Goal: Register for event/course

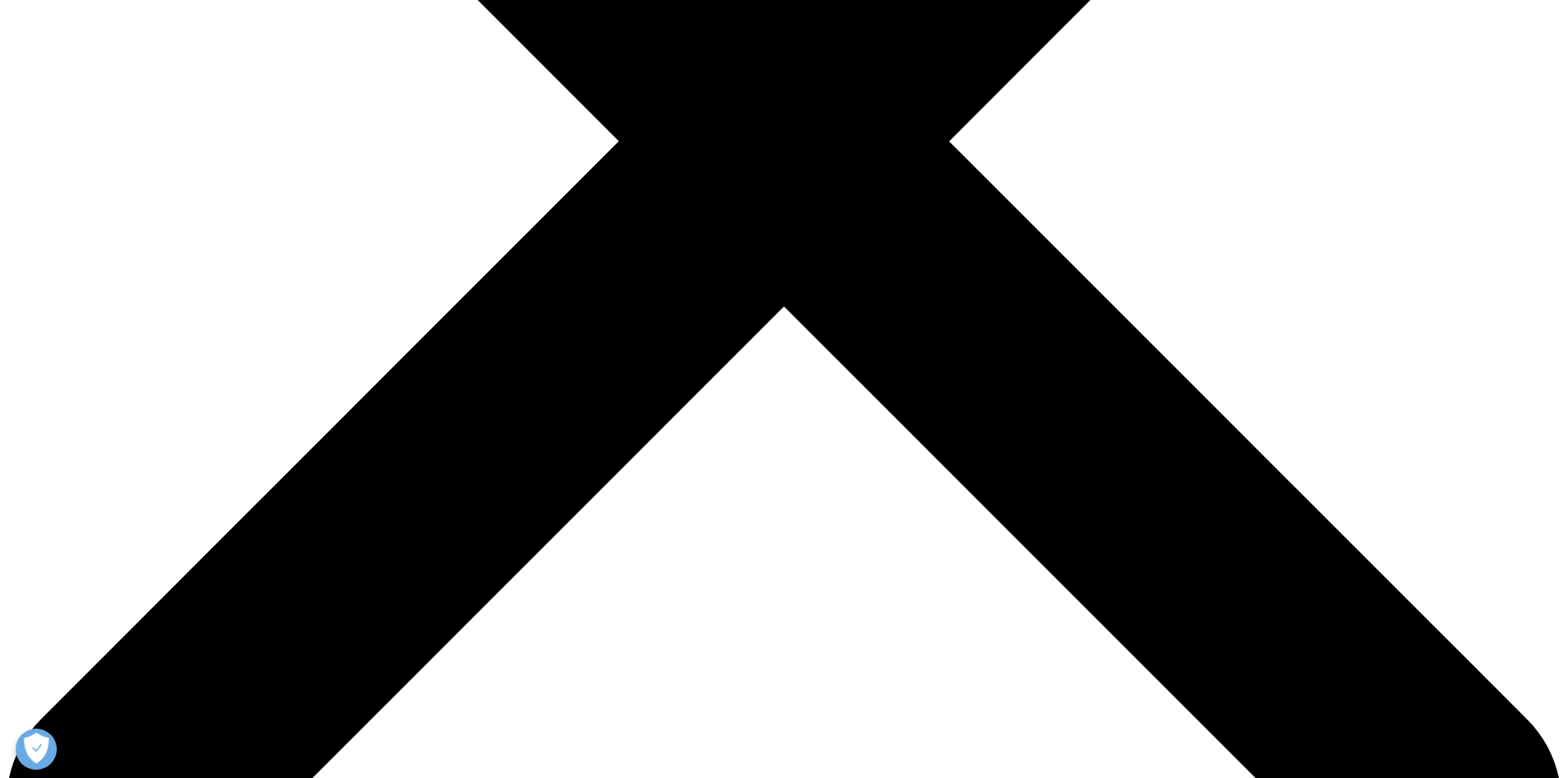
scroll to position [658, 0]
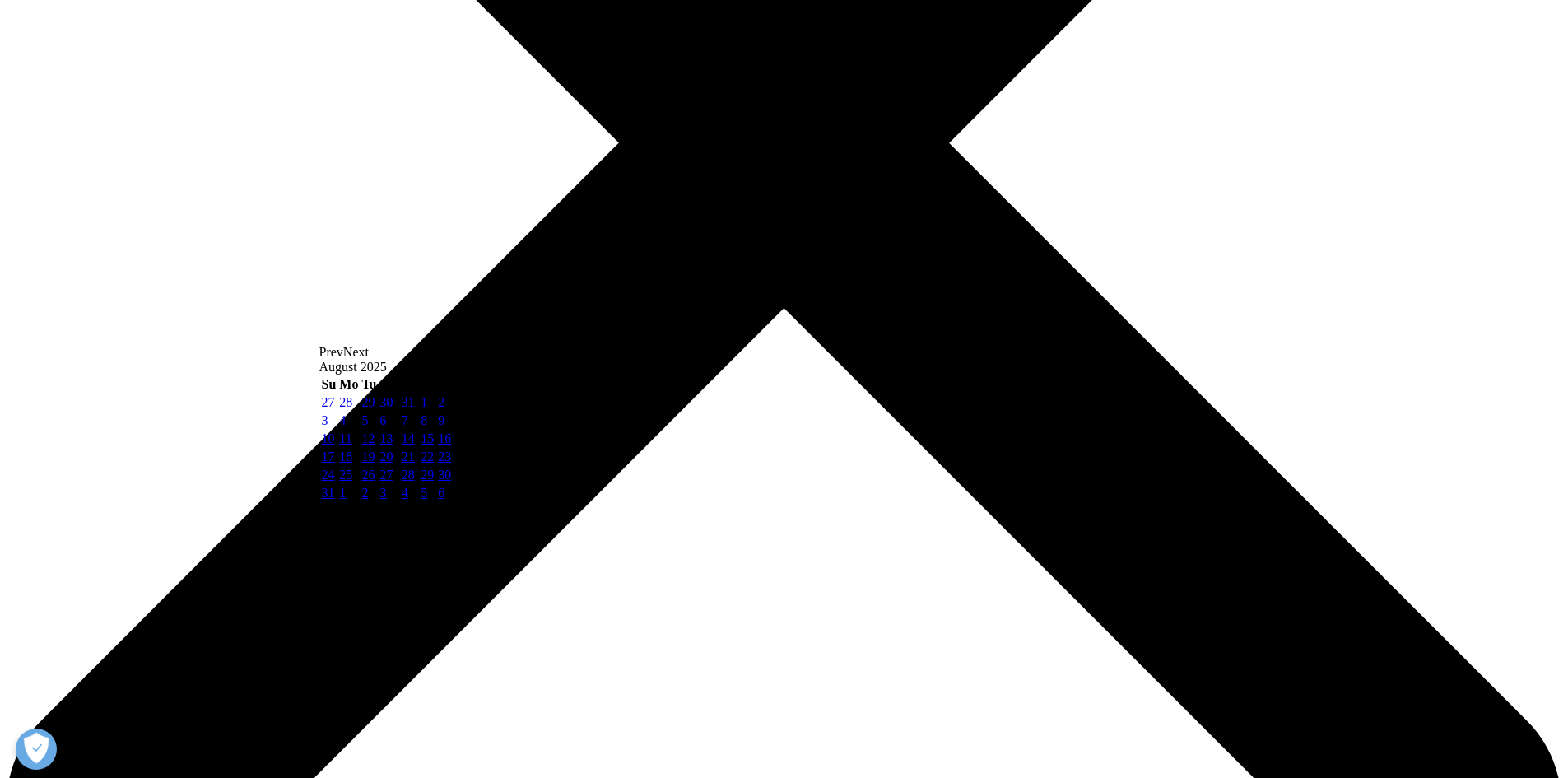
click at [343, 359] on span "Prev" at bounding box center [331, 351] width 24 height 14
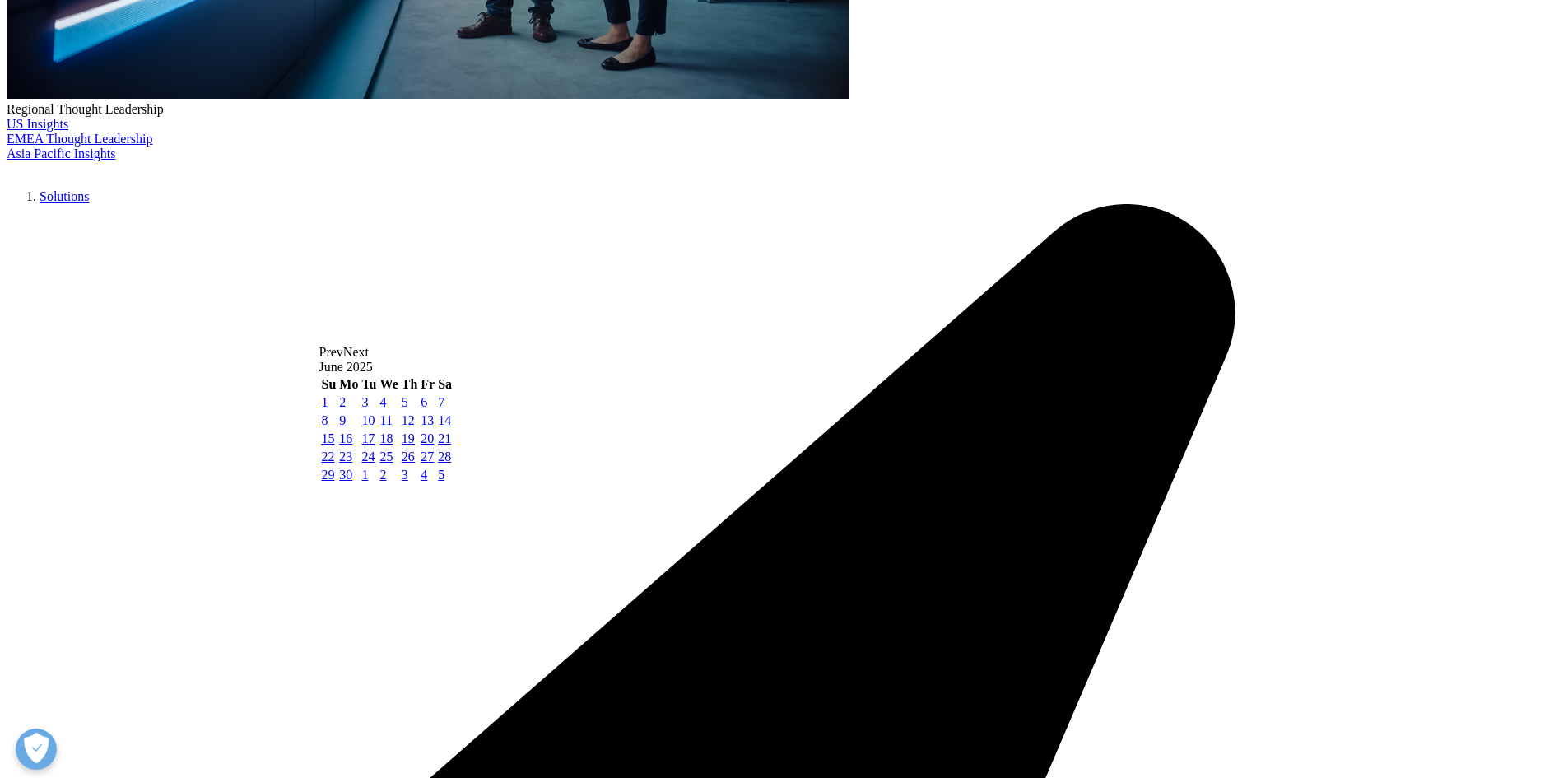
click at [343, 359] on span "Prev" at bounding box center [331, 351] width 24 height 14
click at [408, 409] on link "1" at bounding box center [405, 402] width 6 height 14
type input "[DATE]"
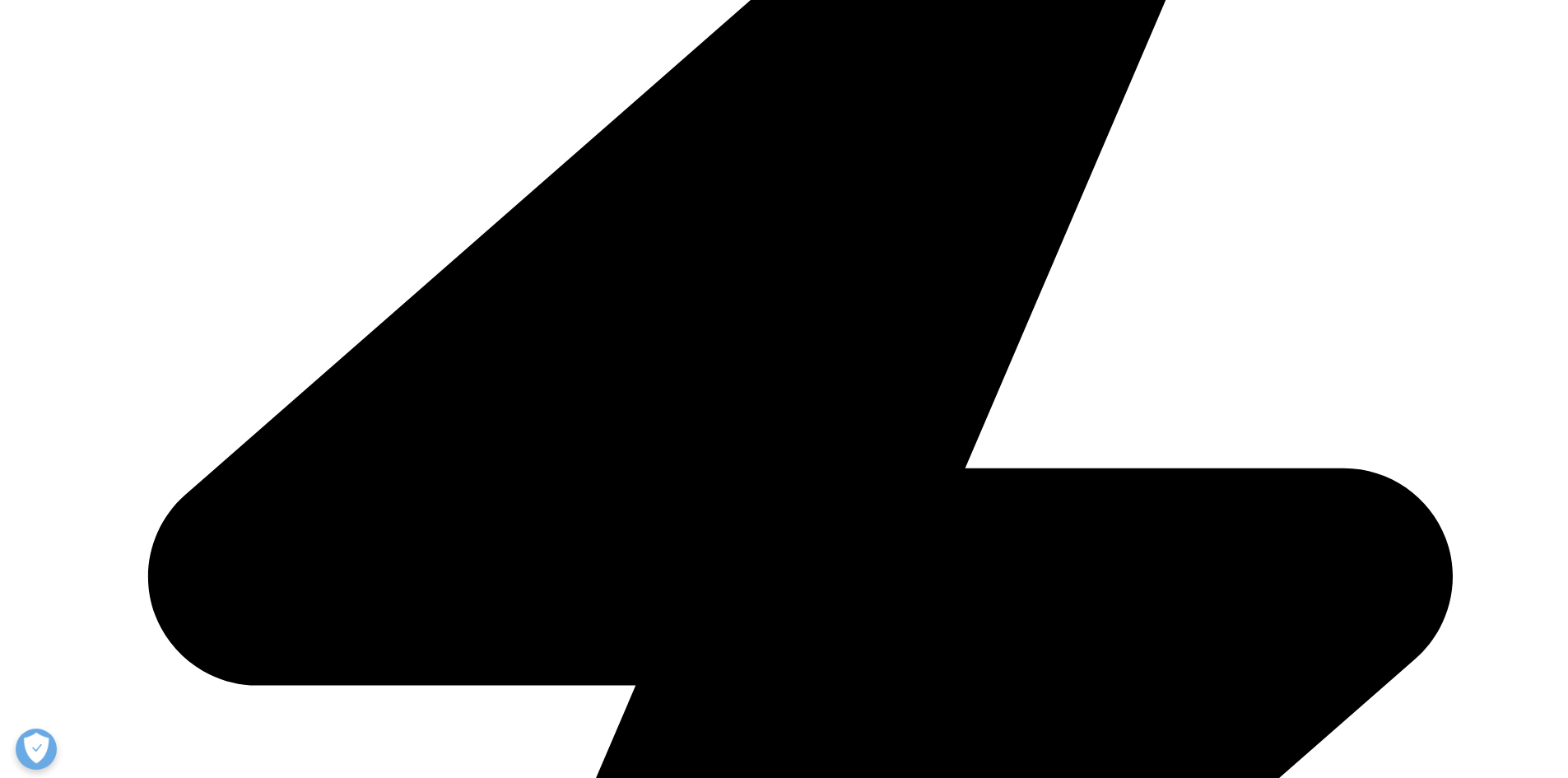
scroll to position [1152, 0]
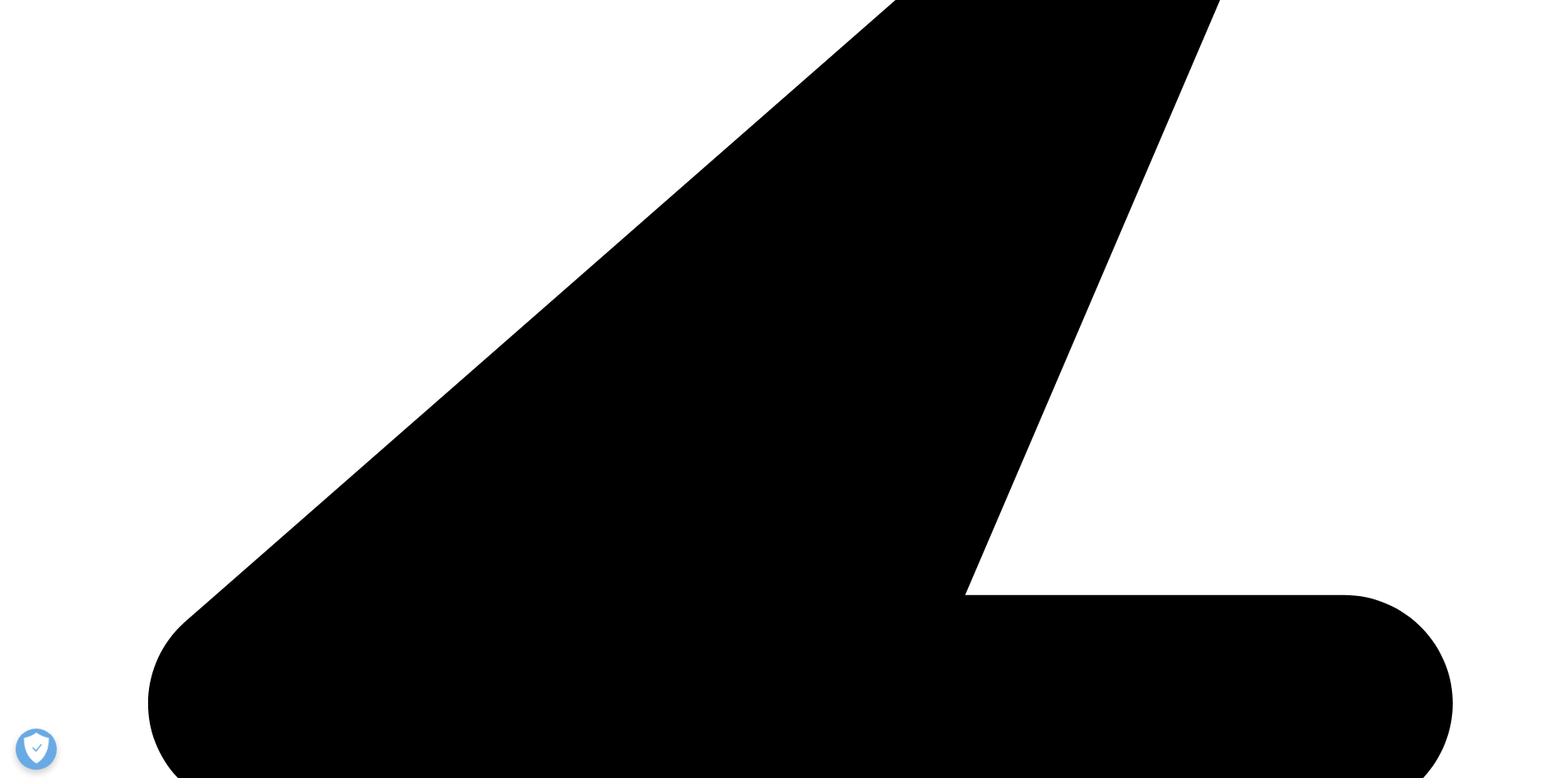
scroll to position [906, 0]
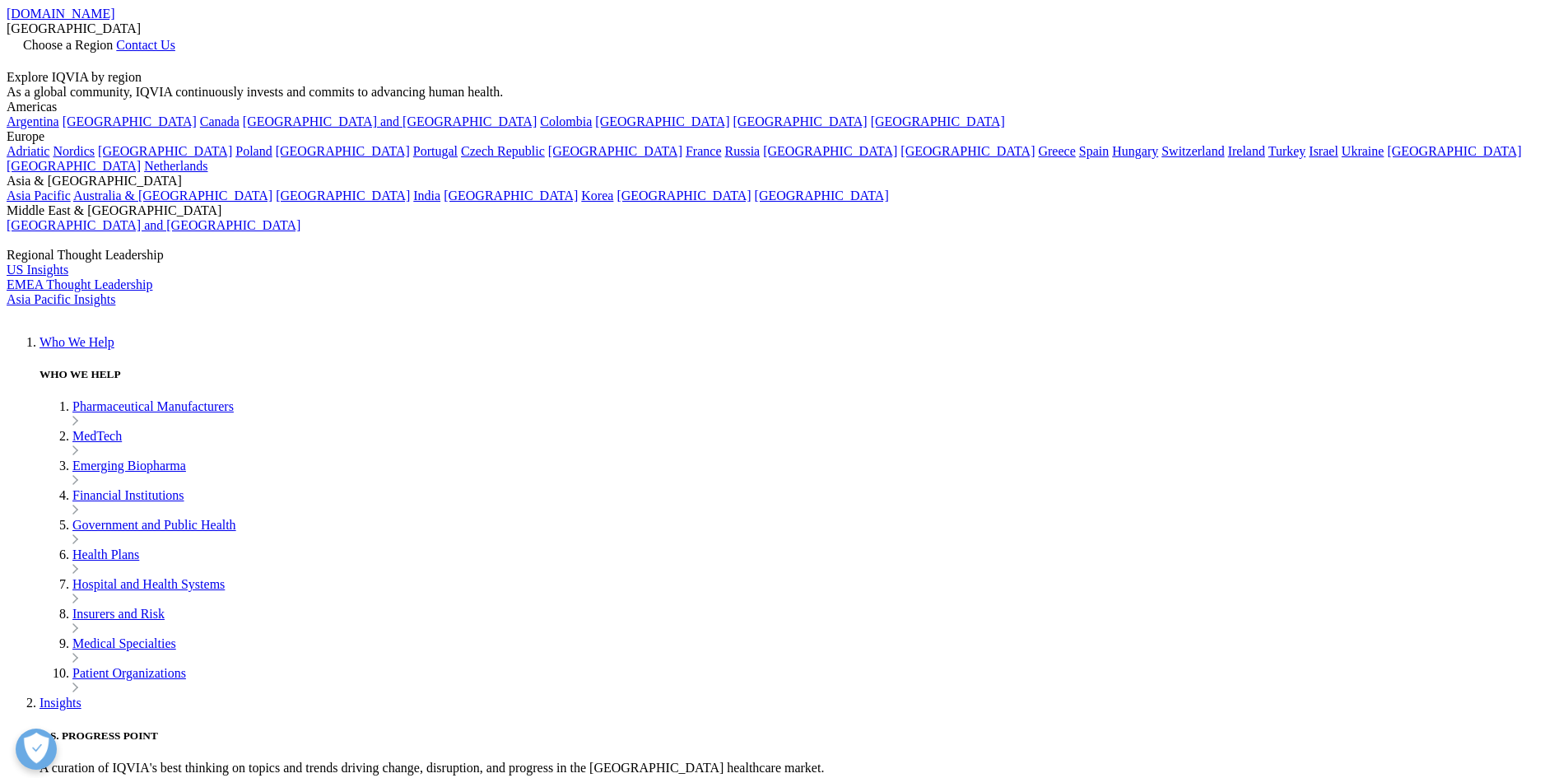
scroll to position [377, 971]
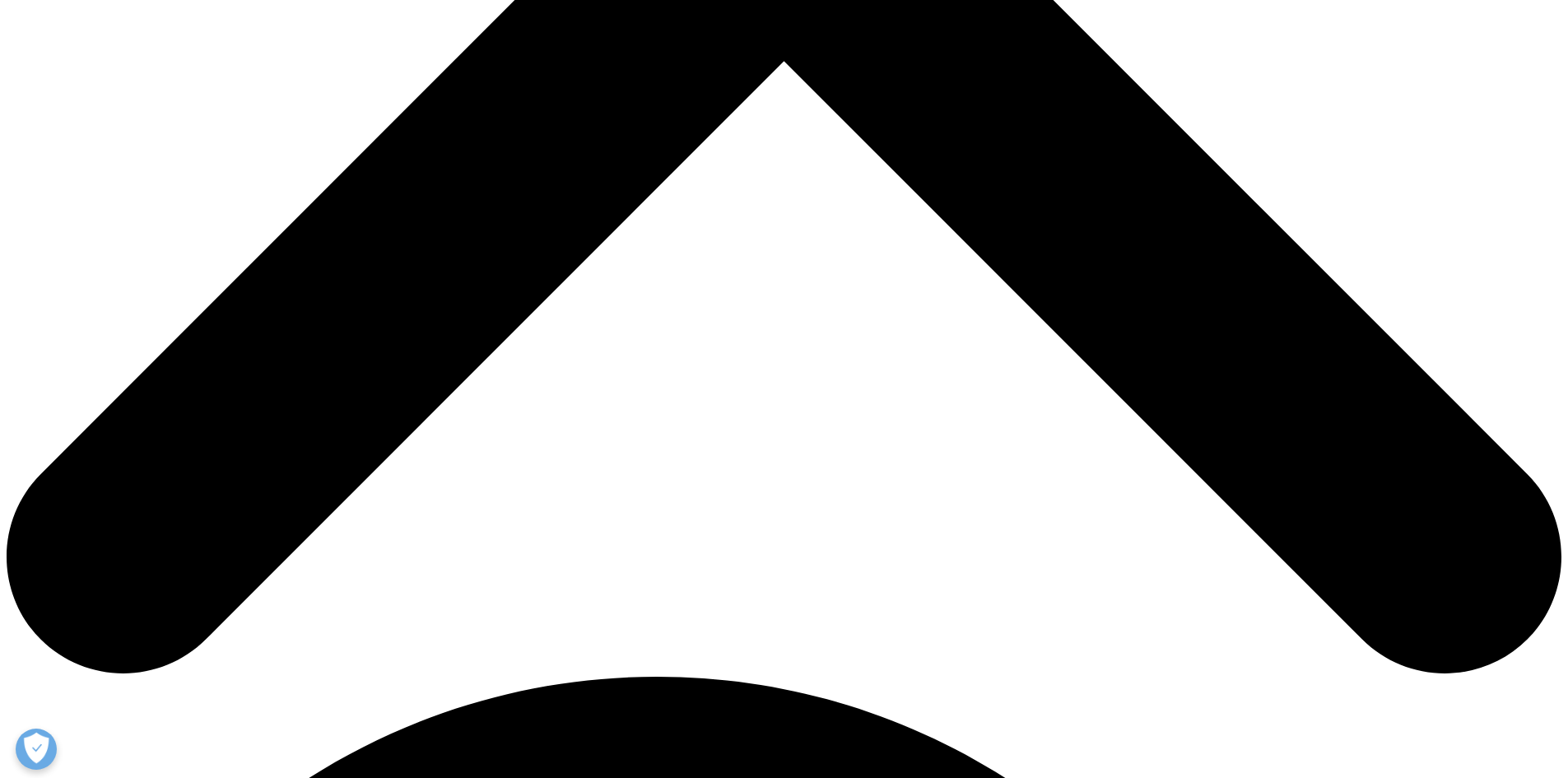
scroll to position [732, 0]
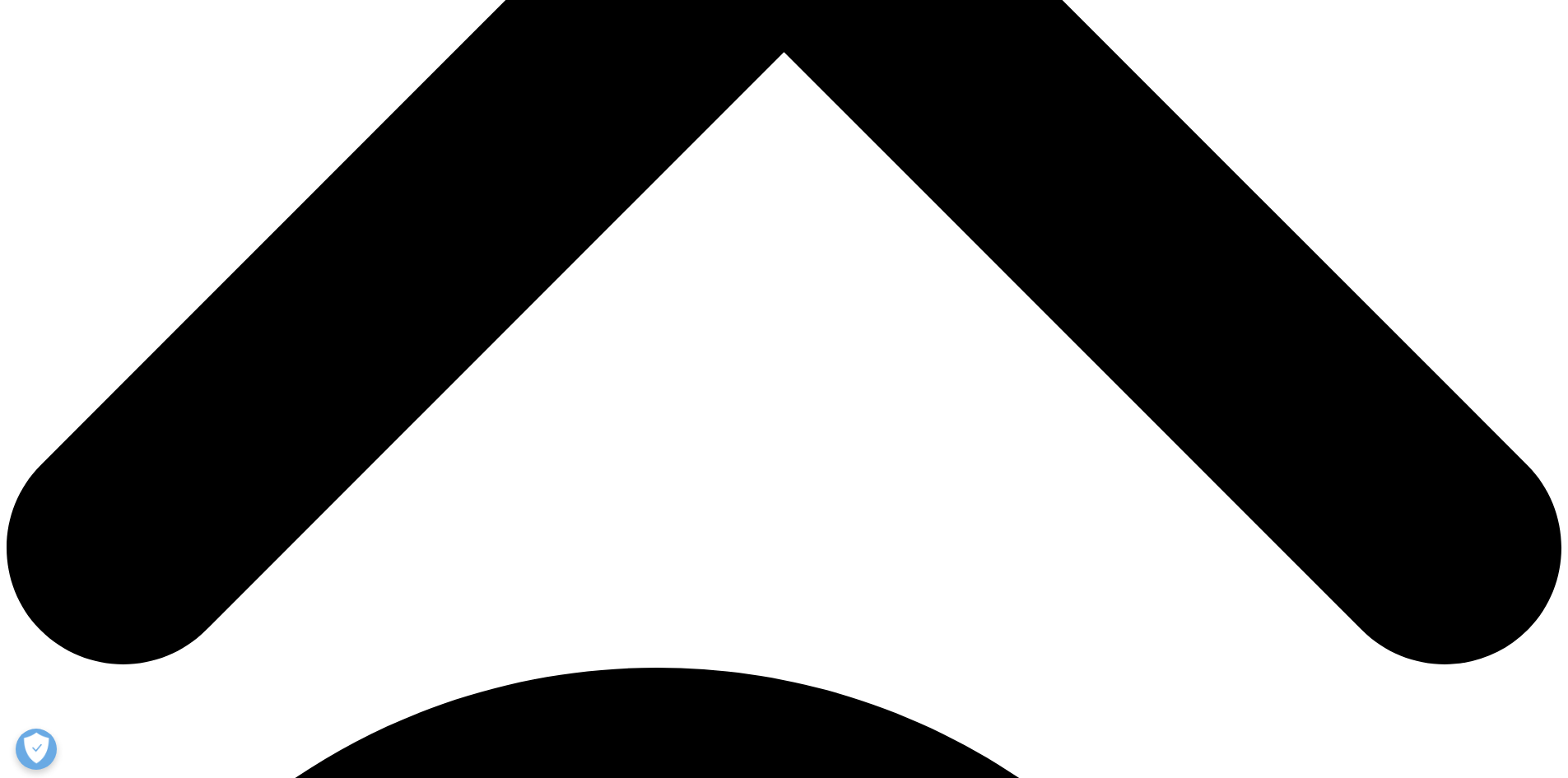
scroll to position [1152, 0]
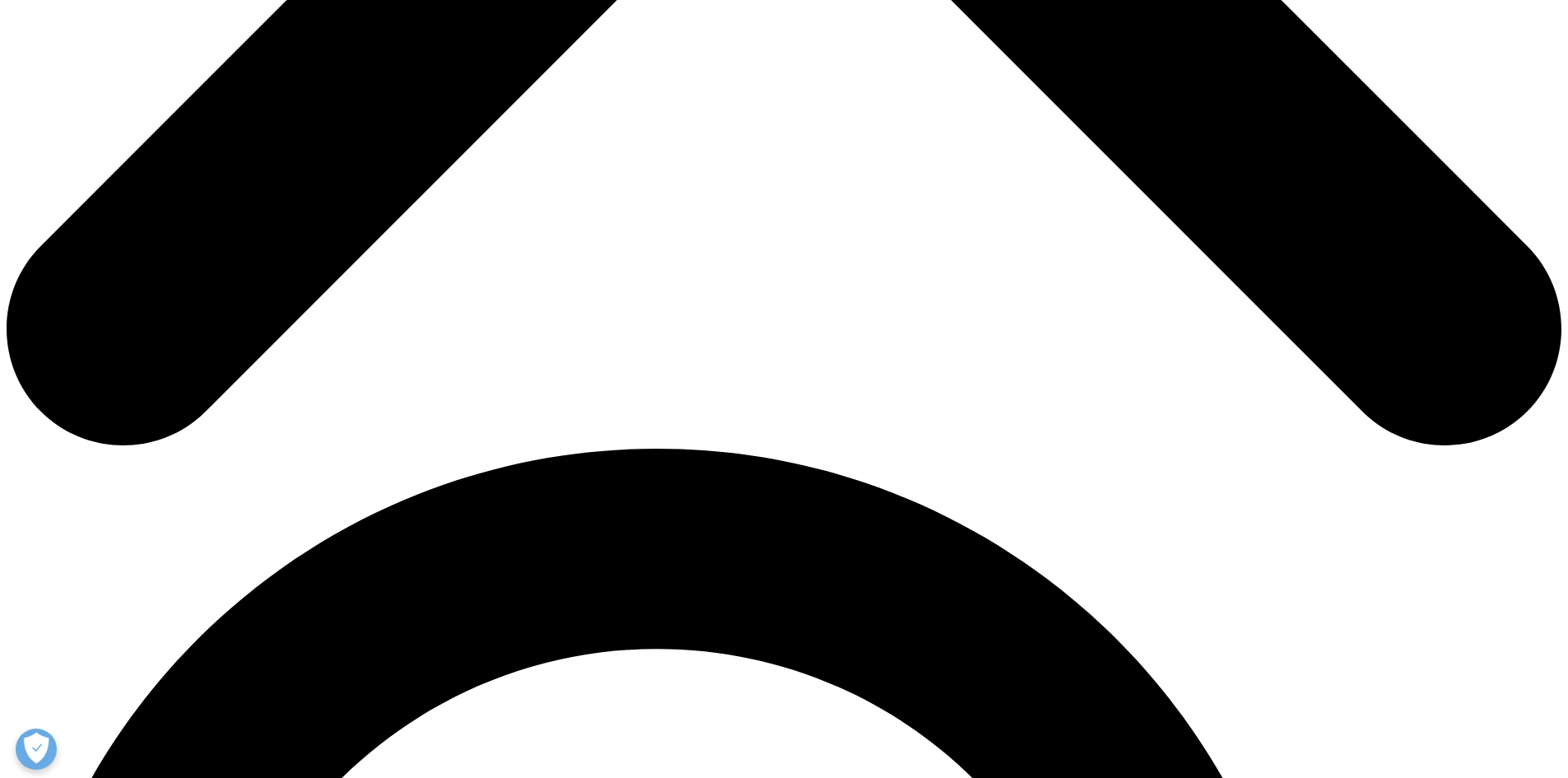
scroll to position [1143, 0]
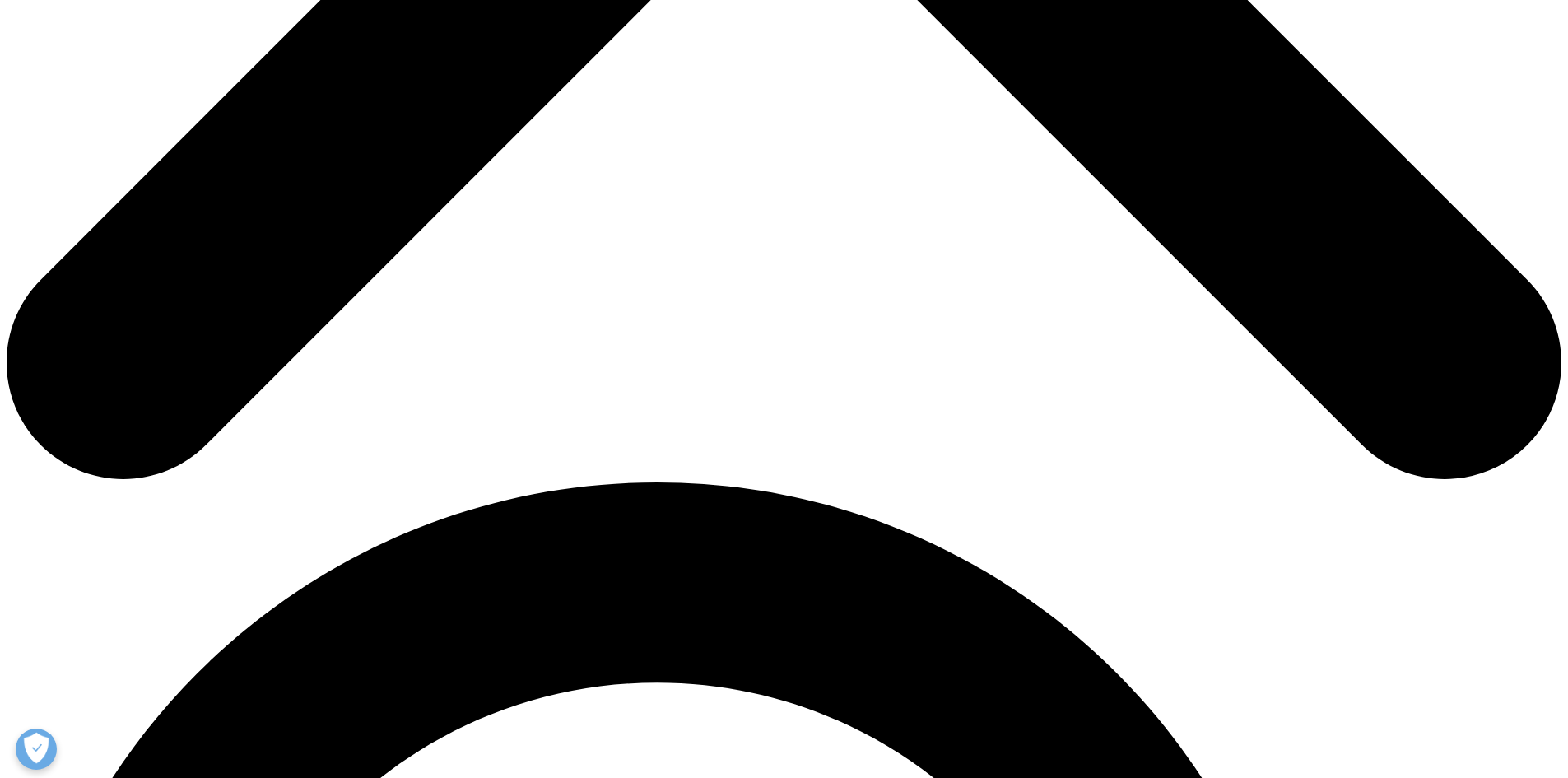
scroll to position [1061, 0]
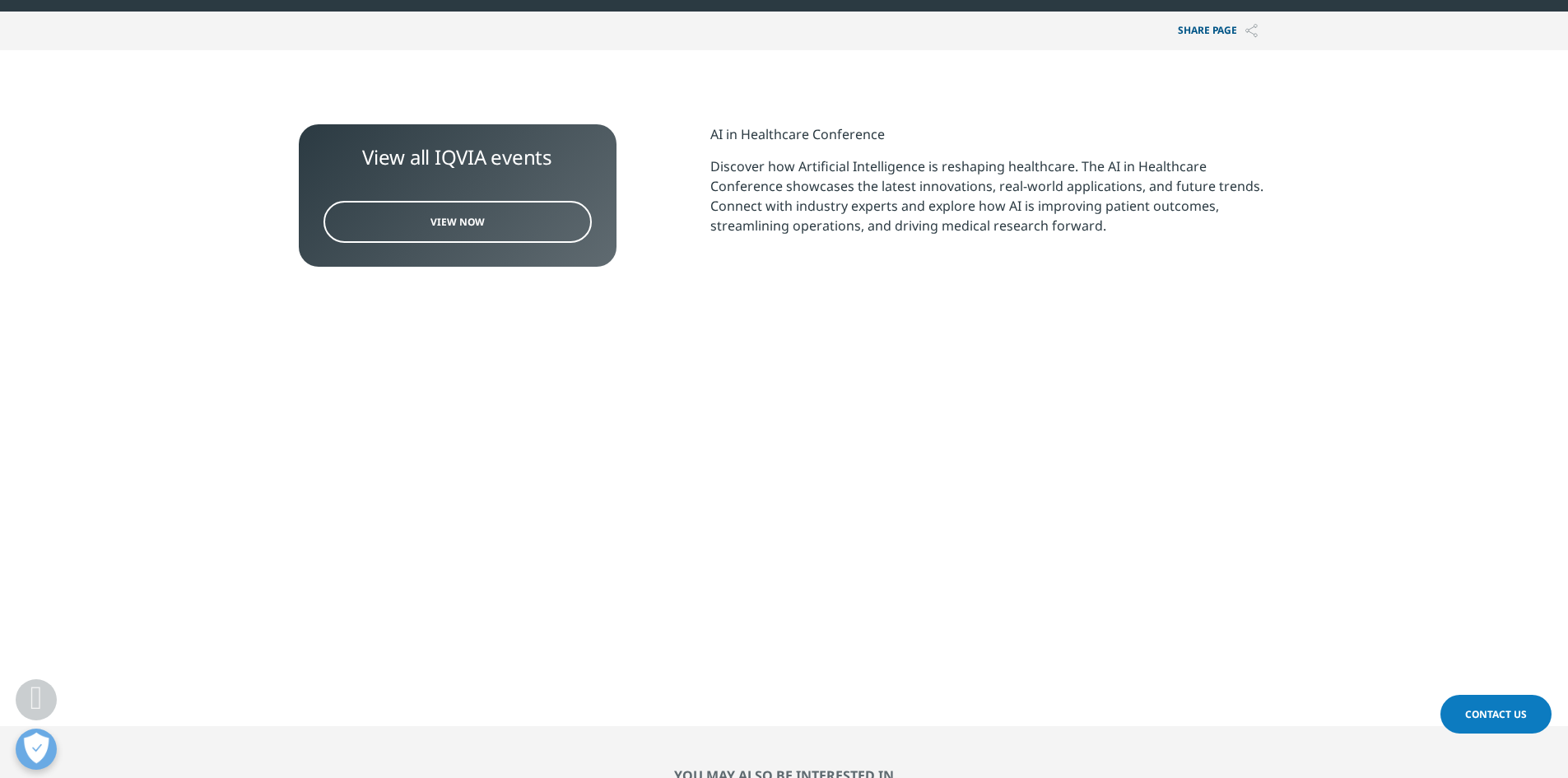
scroll to position [741, 0]
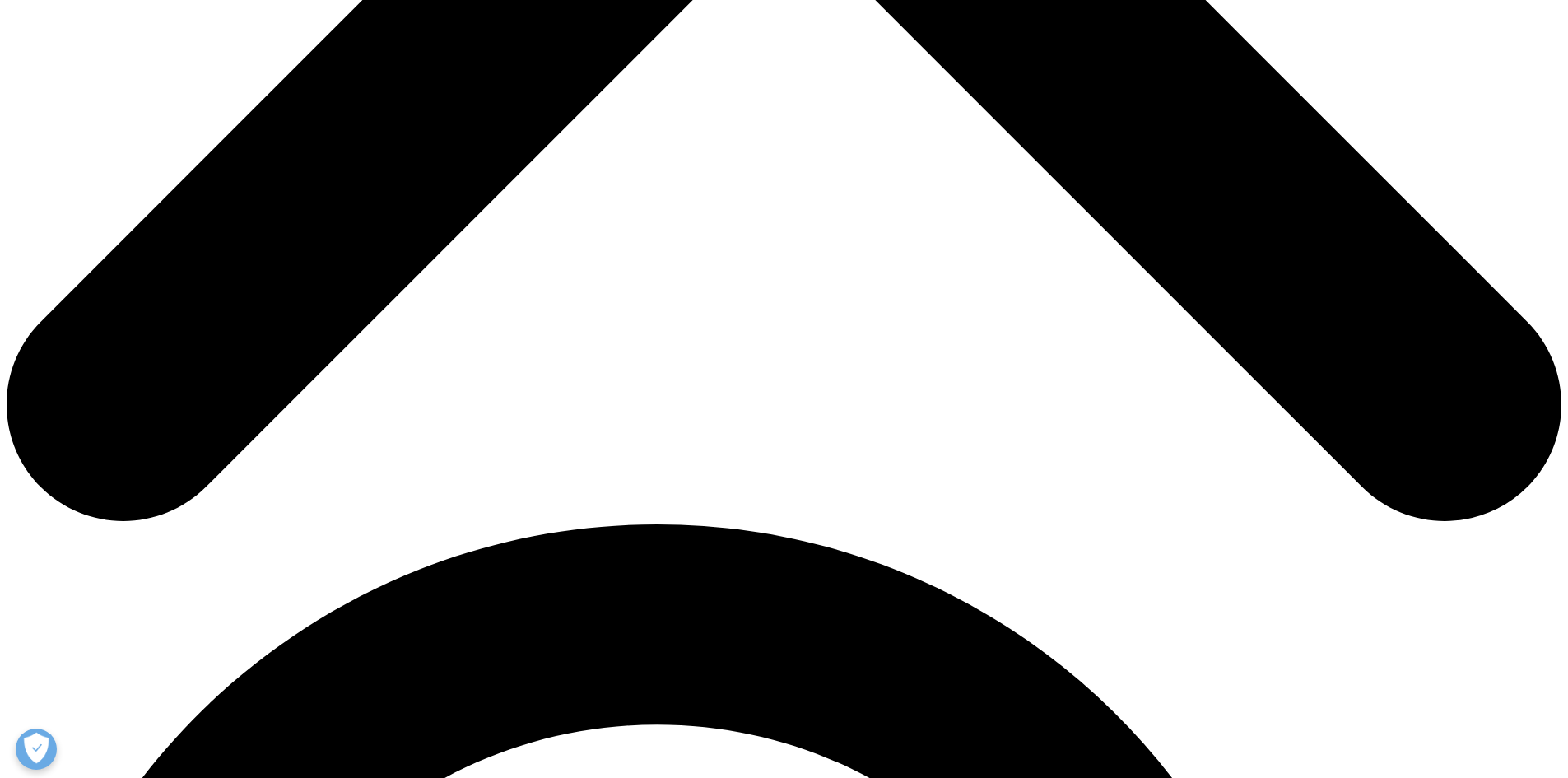
scroll to position [1213, 0]
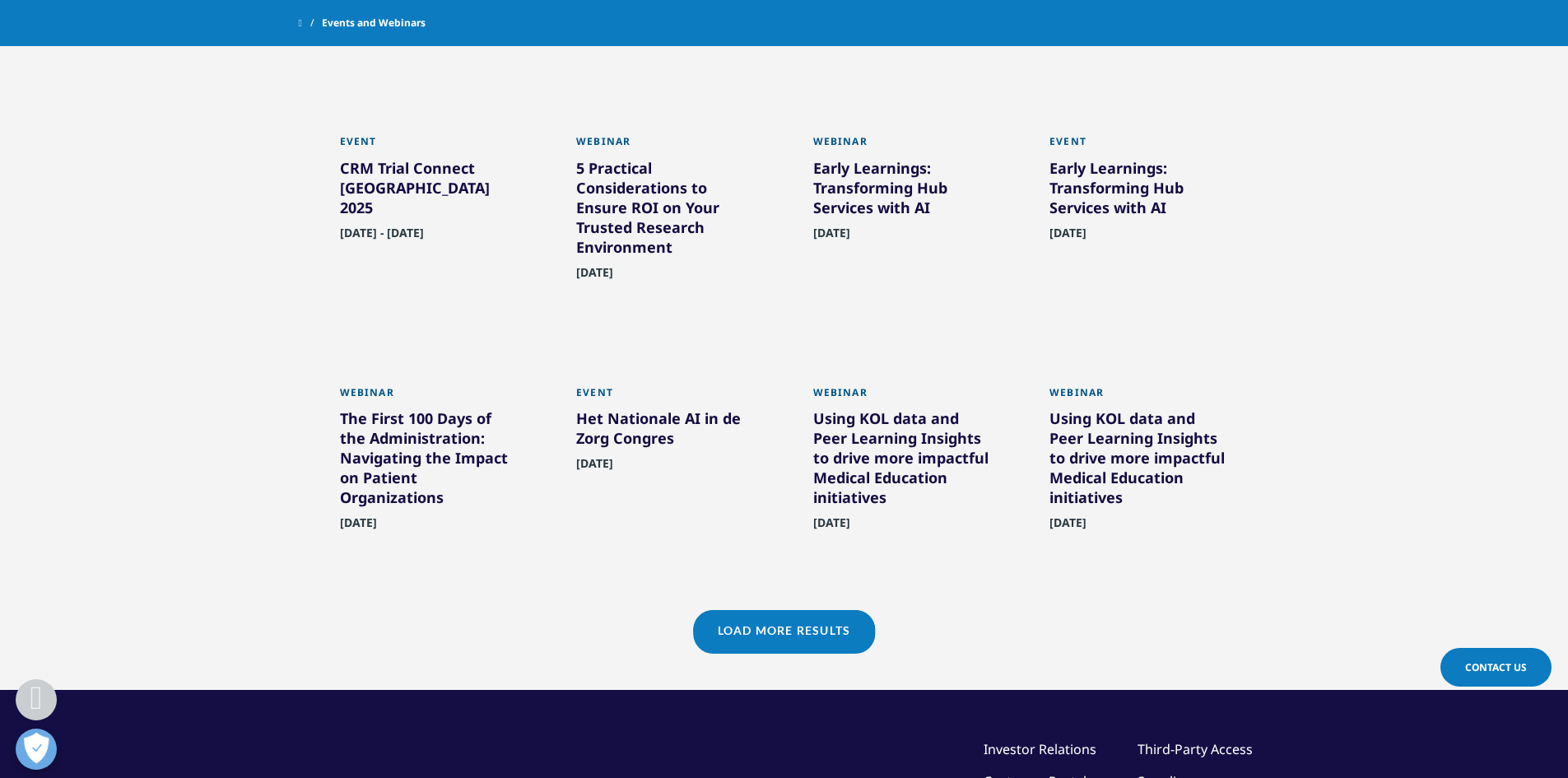
click at [854, 618] on link "Load More Results" at bounding box center [784, 630] width 182 height 40
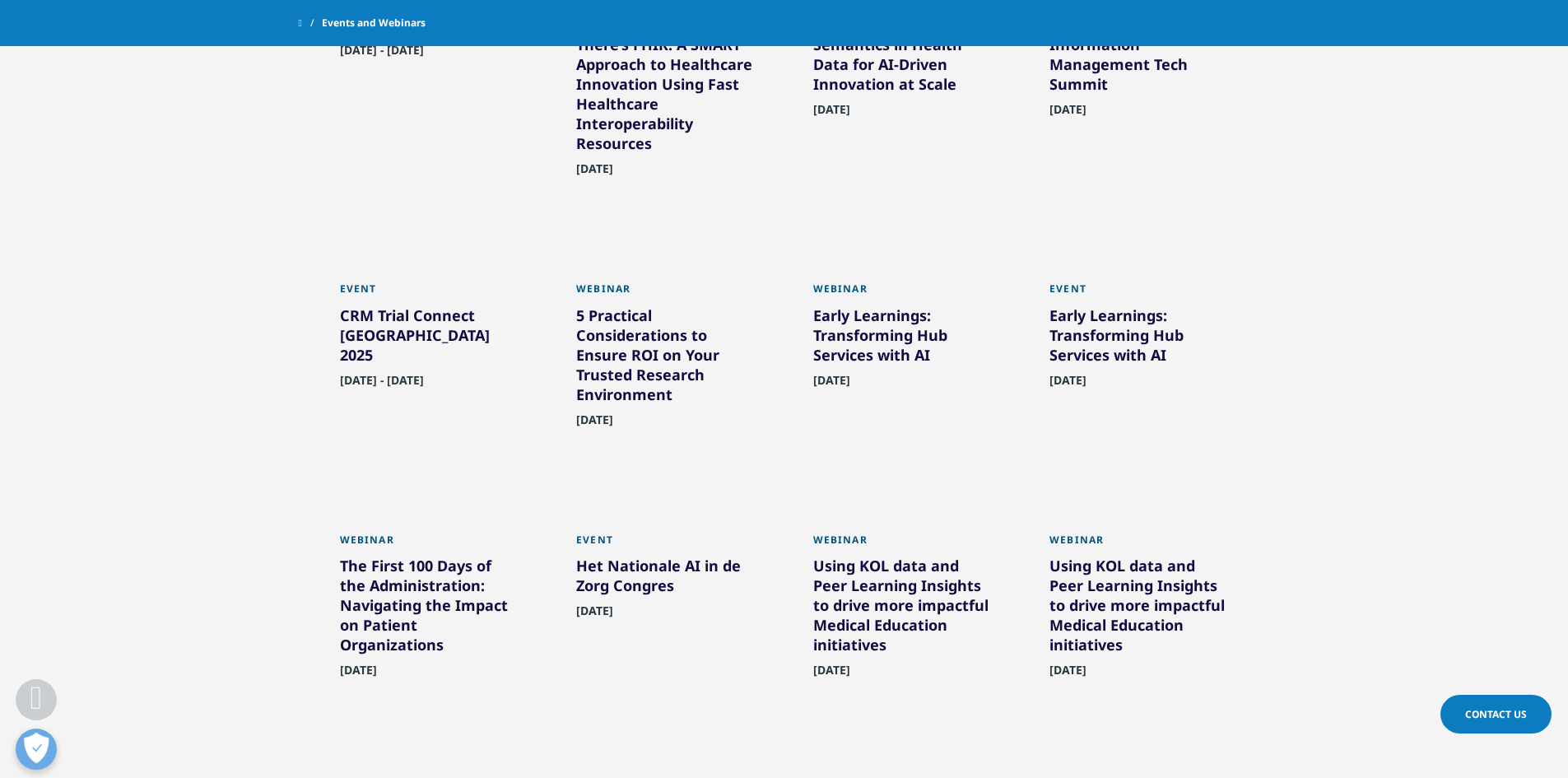
scroll to position [1048, 0]
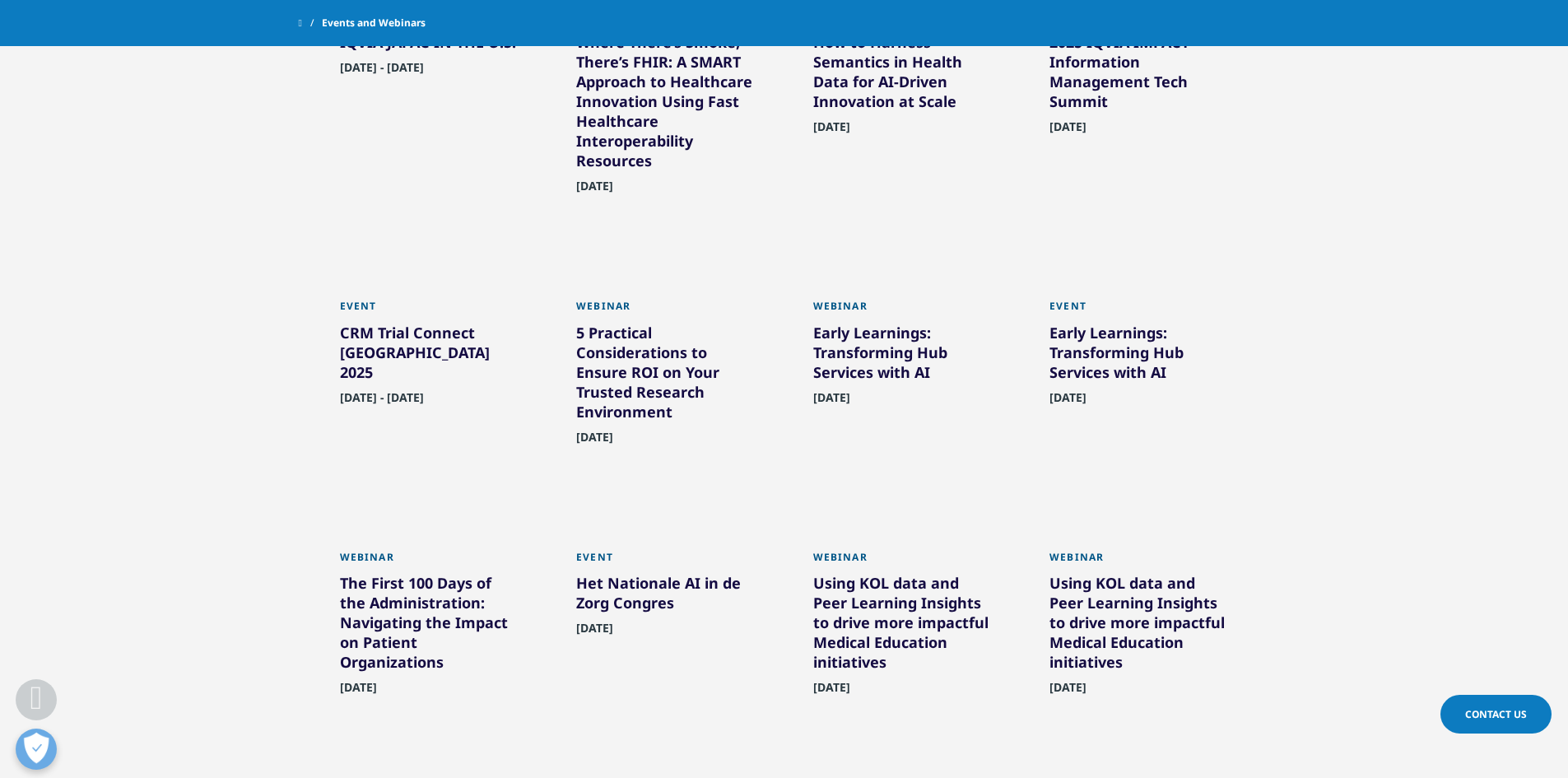
click at [1104, 349] on div "Early Learnings: Transforming Hub Services with AI" at bounding box center [1139, 356] width 179 height 66
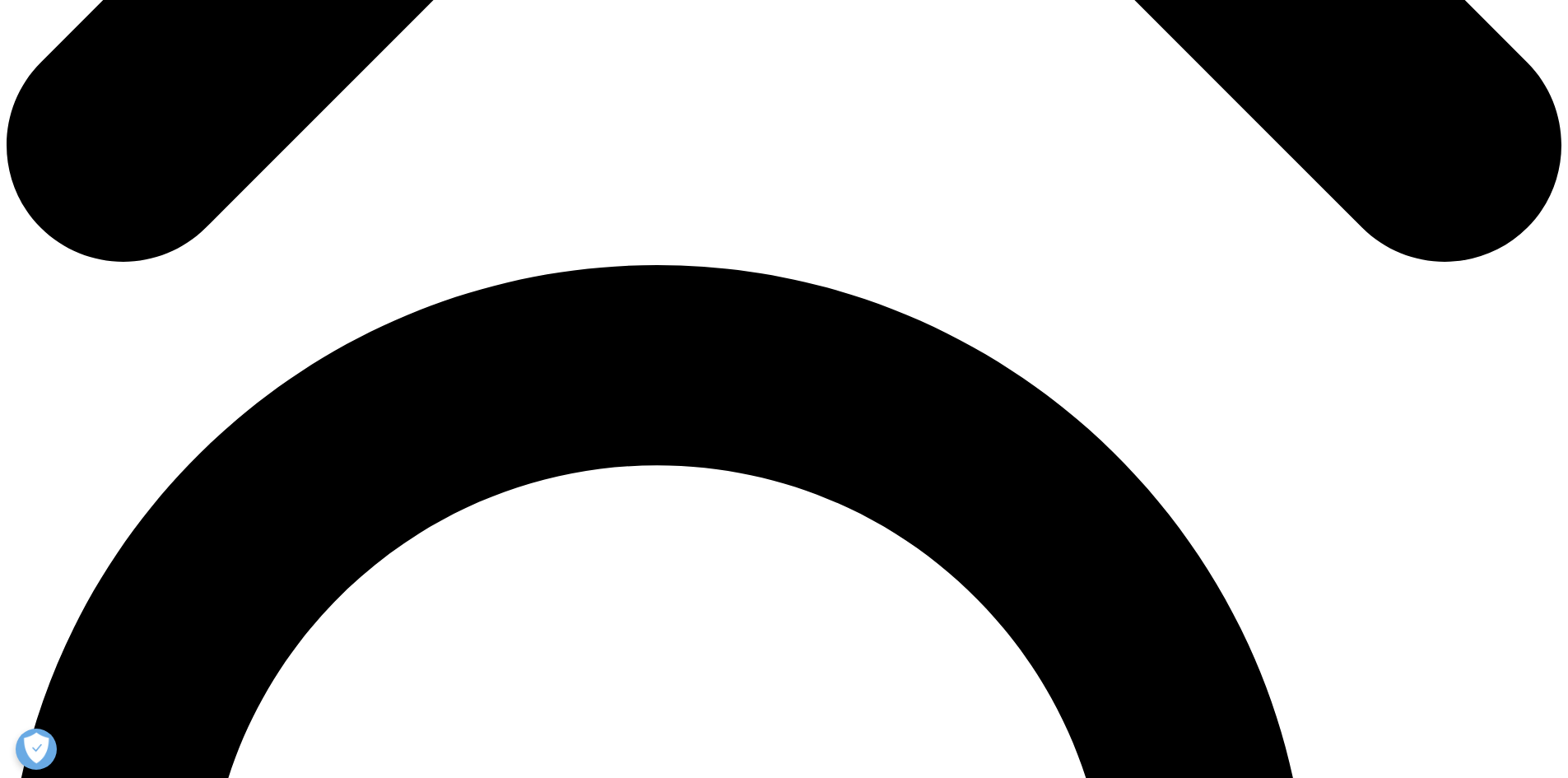
scroll to position [1610, 0]
